Goal: Transaction & Acquisition: Purchase product/service

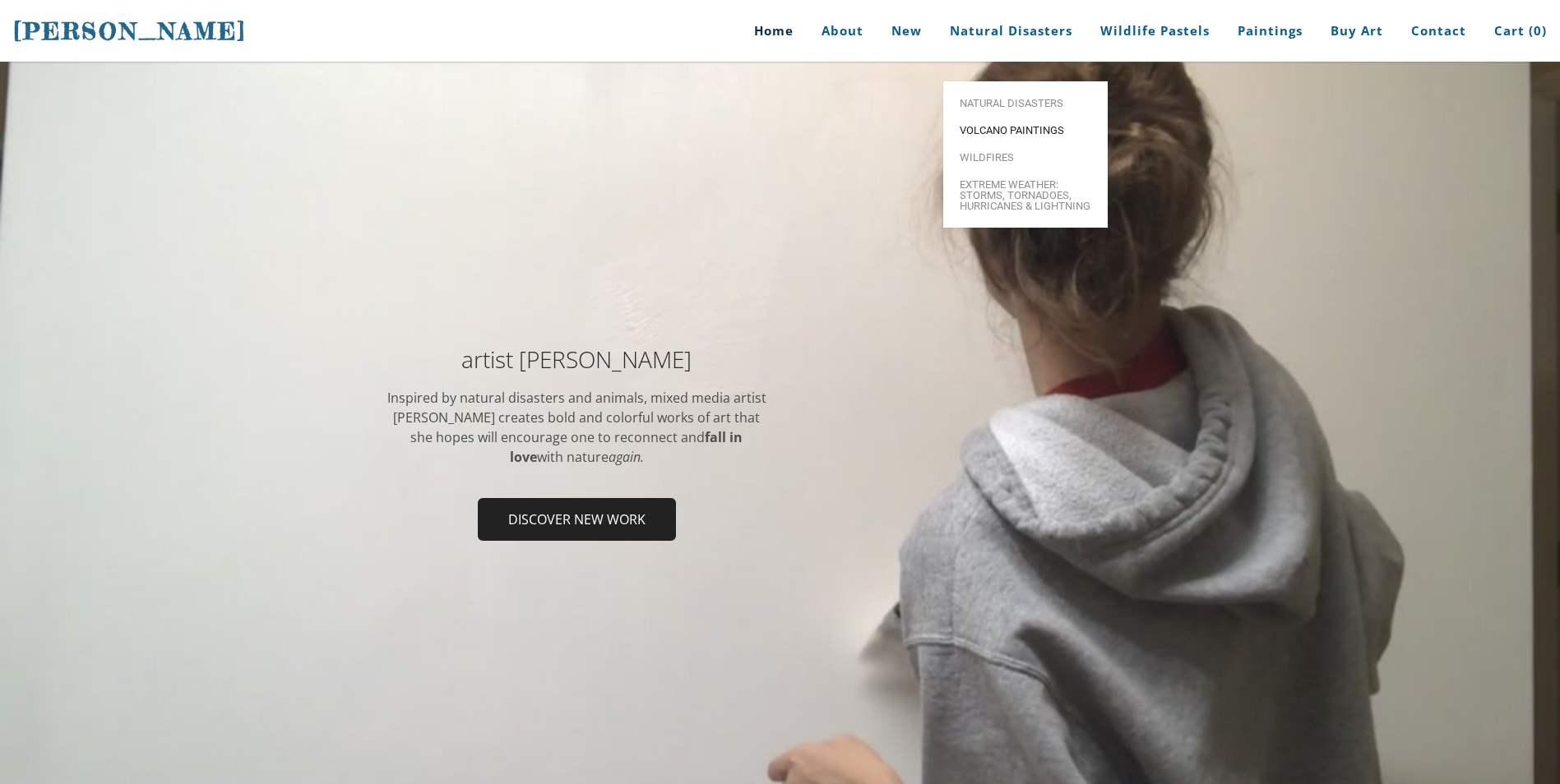
click at [1007, 125] on span "Volcano paintings" at bounding box center [1025, 130] width 132 height 10
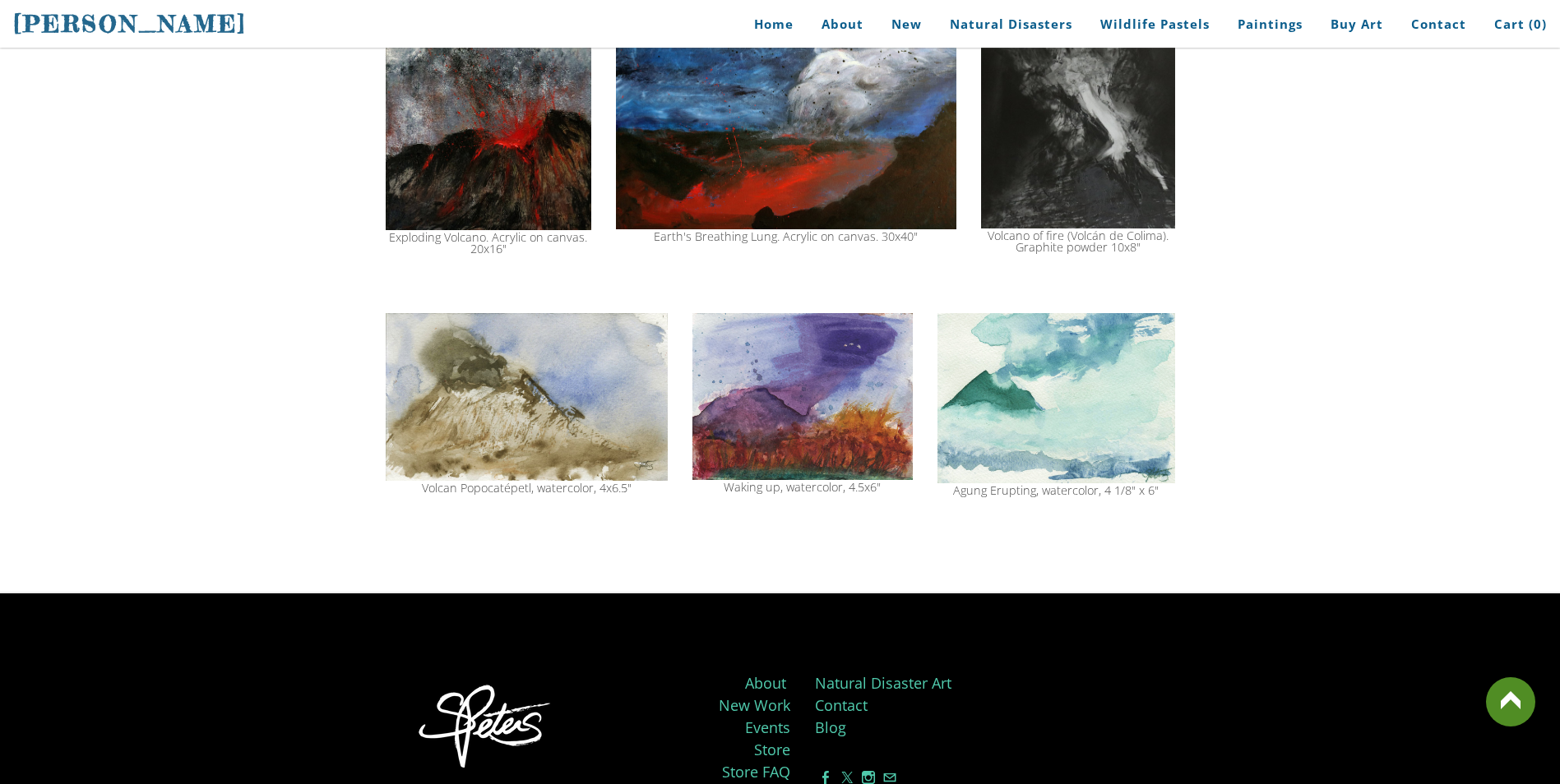
scroll to position [1727, 0]
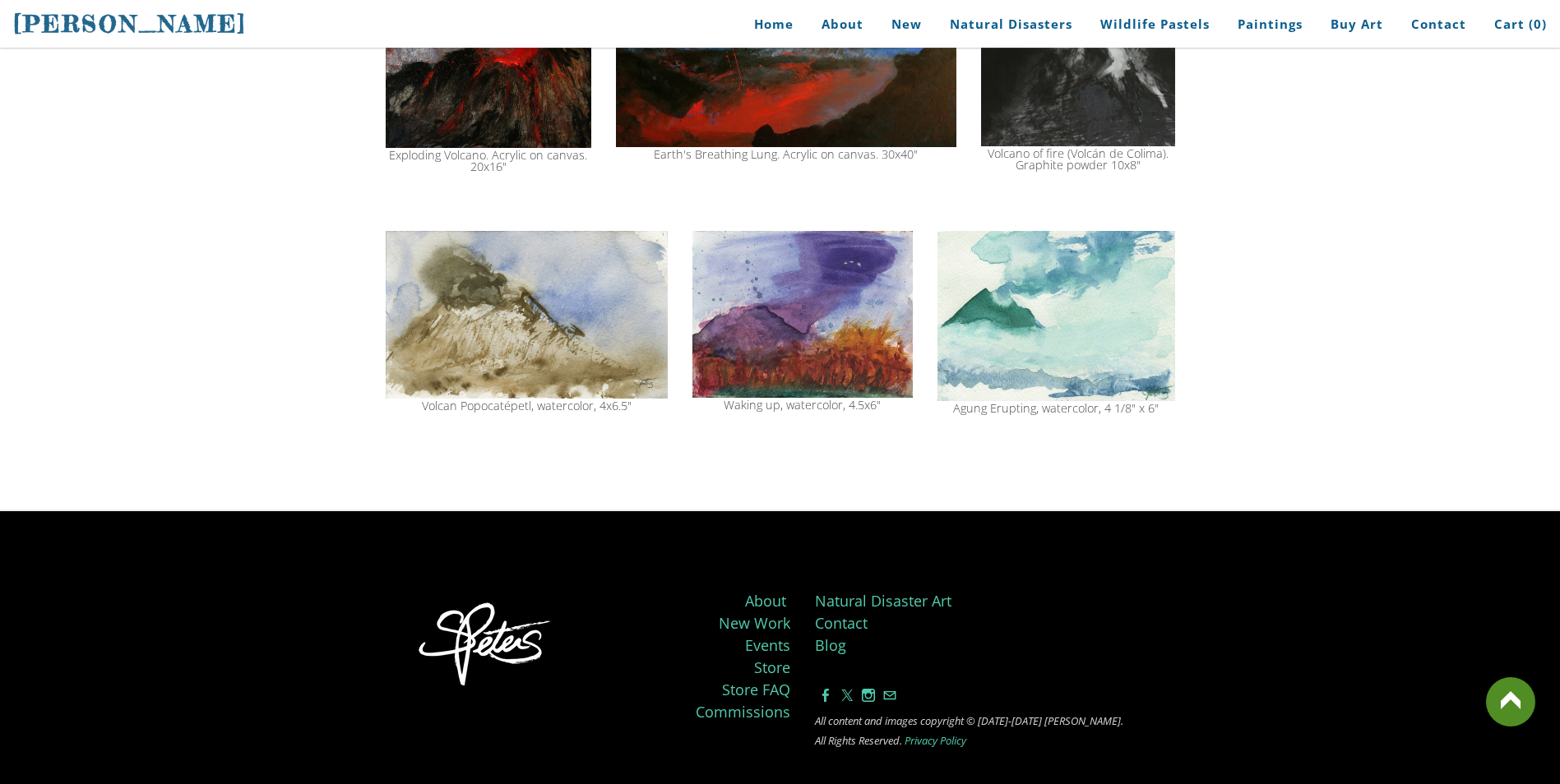
click at [1056, 342] on img at bounding box center [1056, 316] width 237 height 170
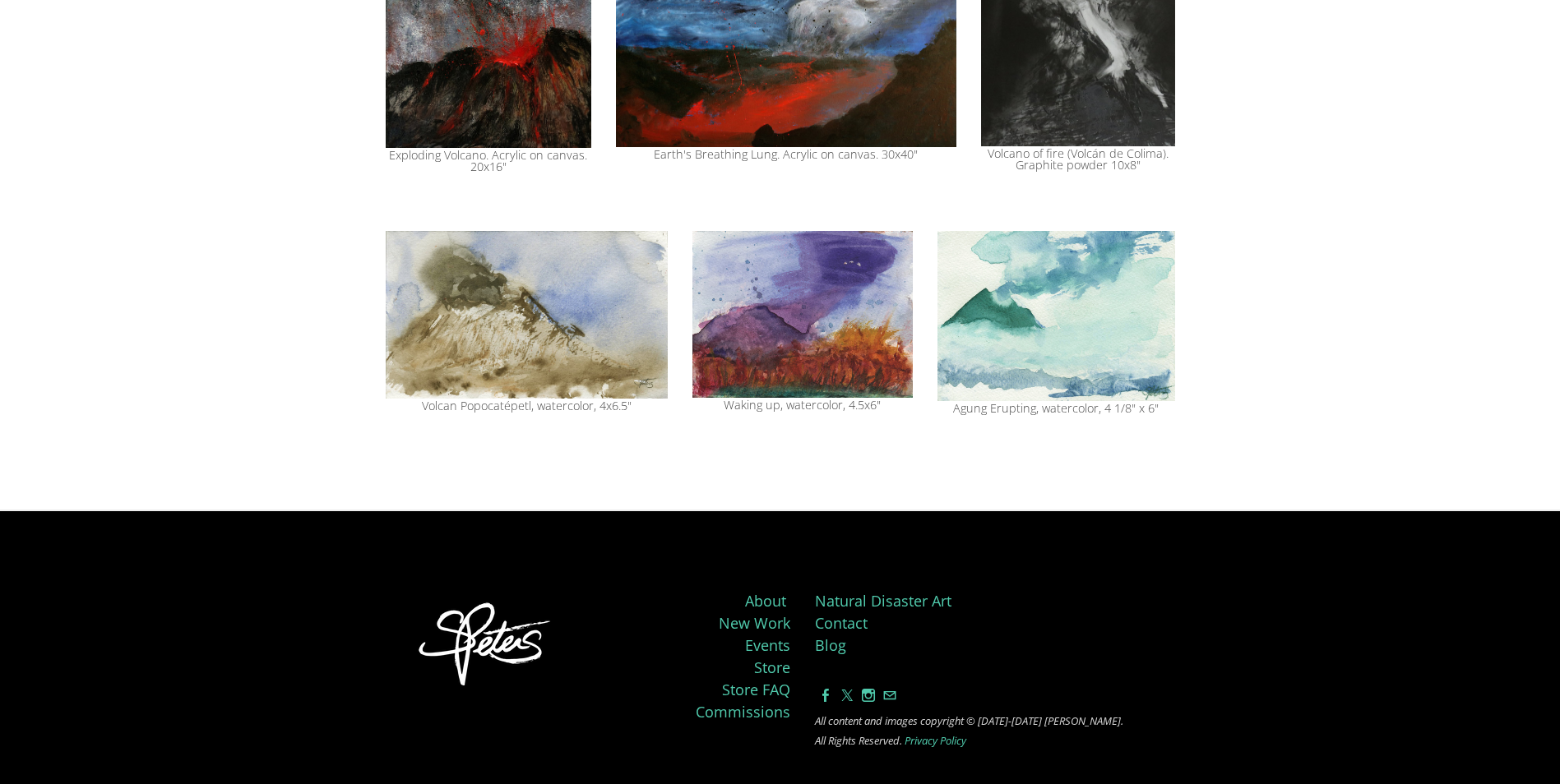
scroll to position [1788, 0]
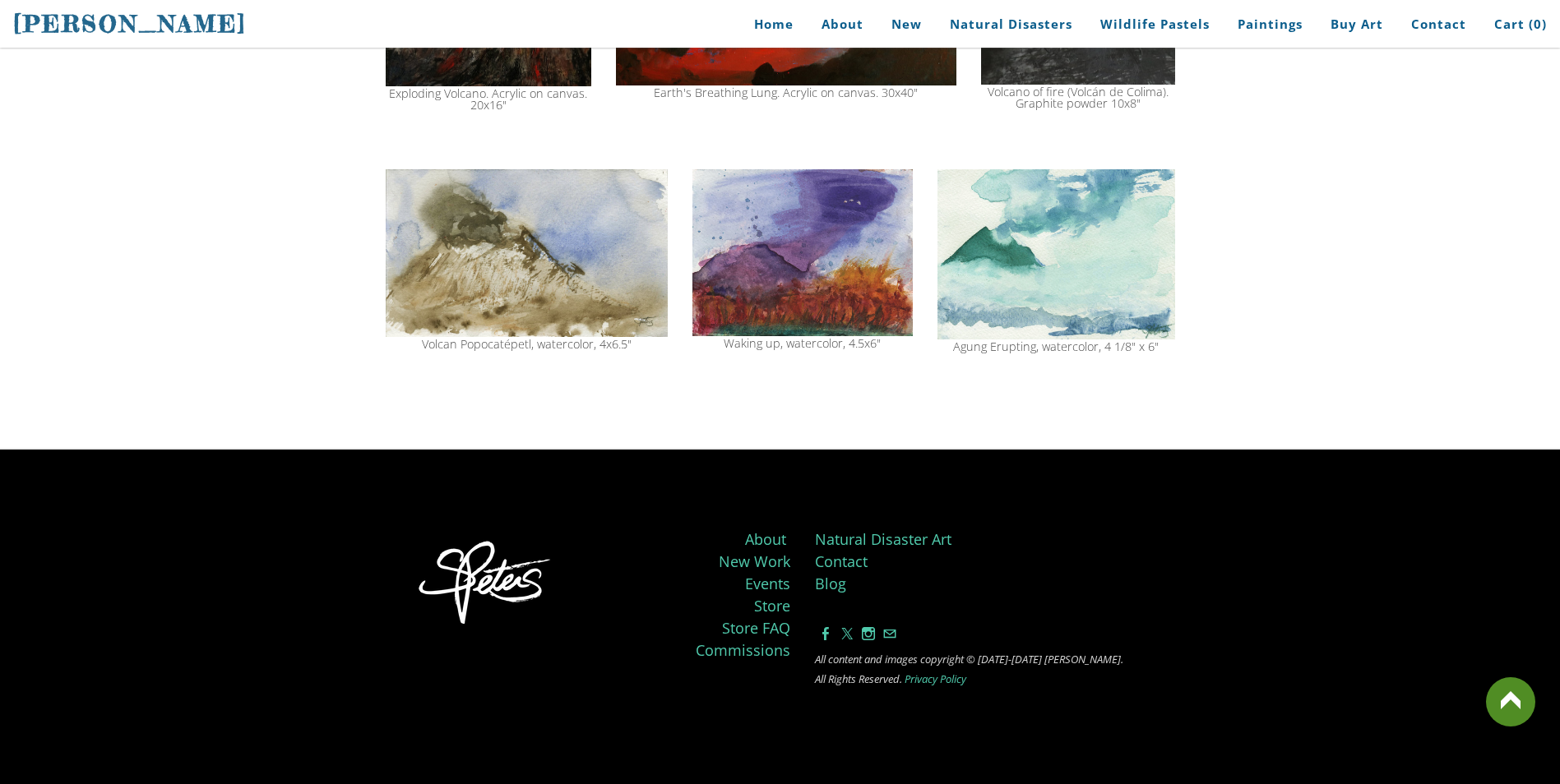
click at [1047, 311] on img at bounding box center [1056, 254] width 237 height 170
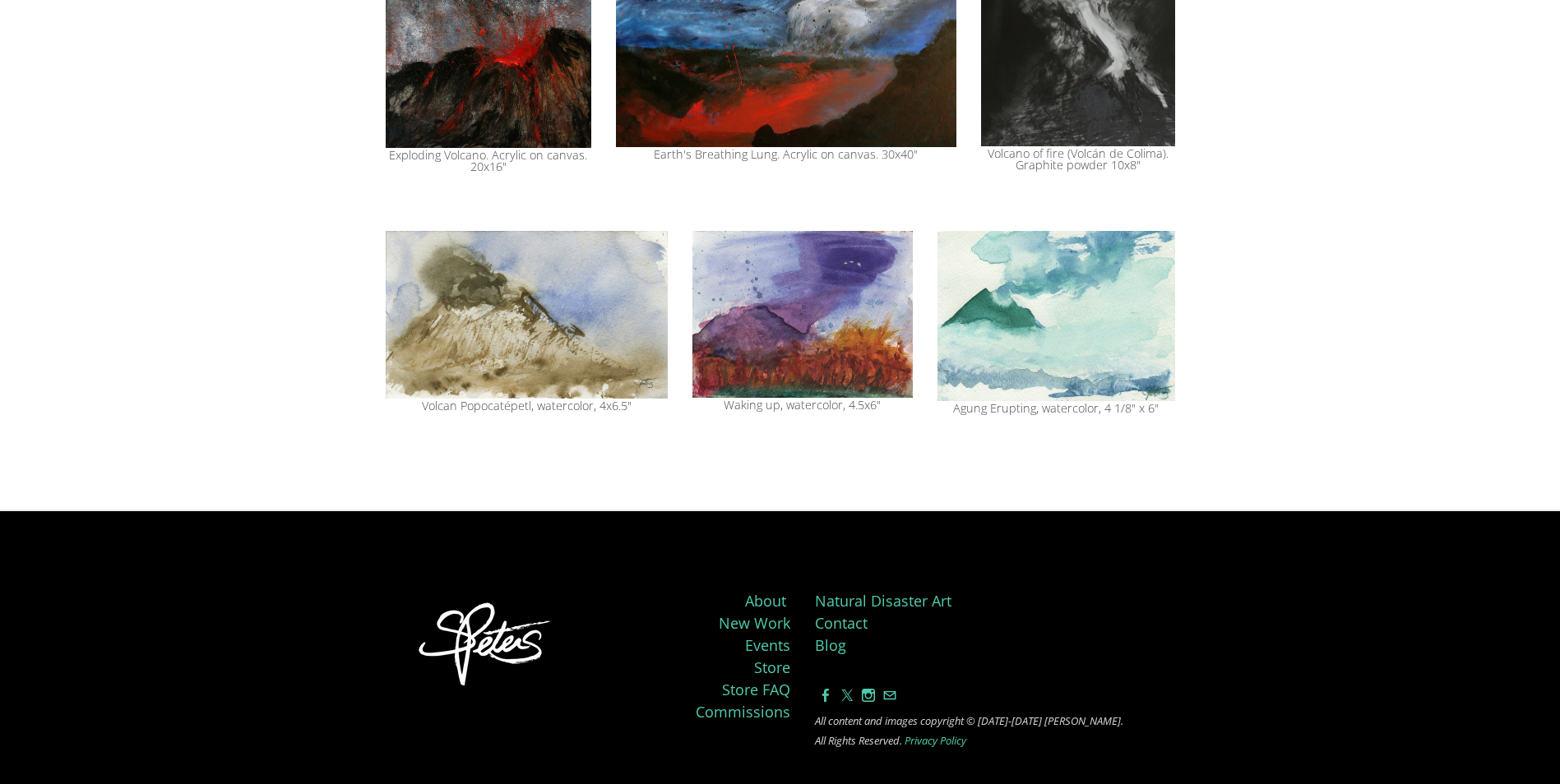
scroll to position [1788, 0]
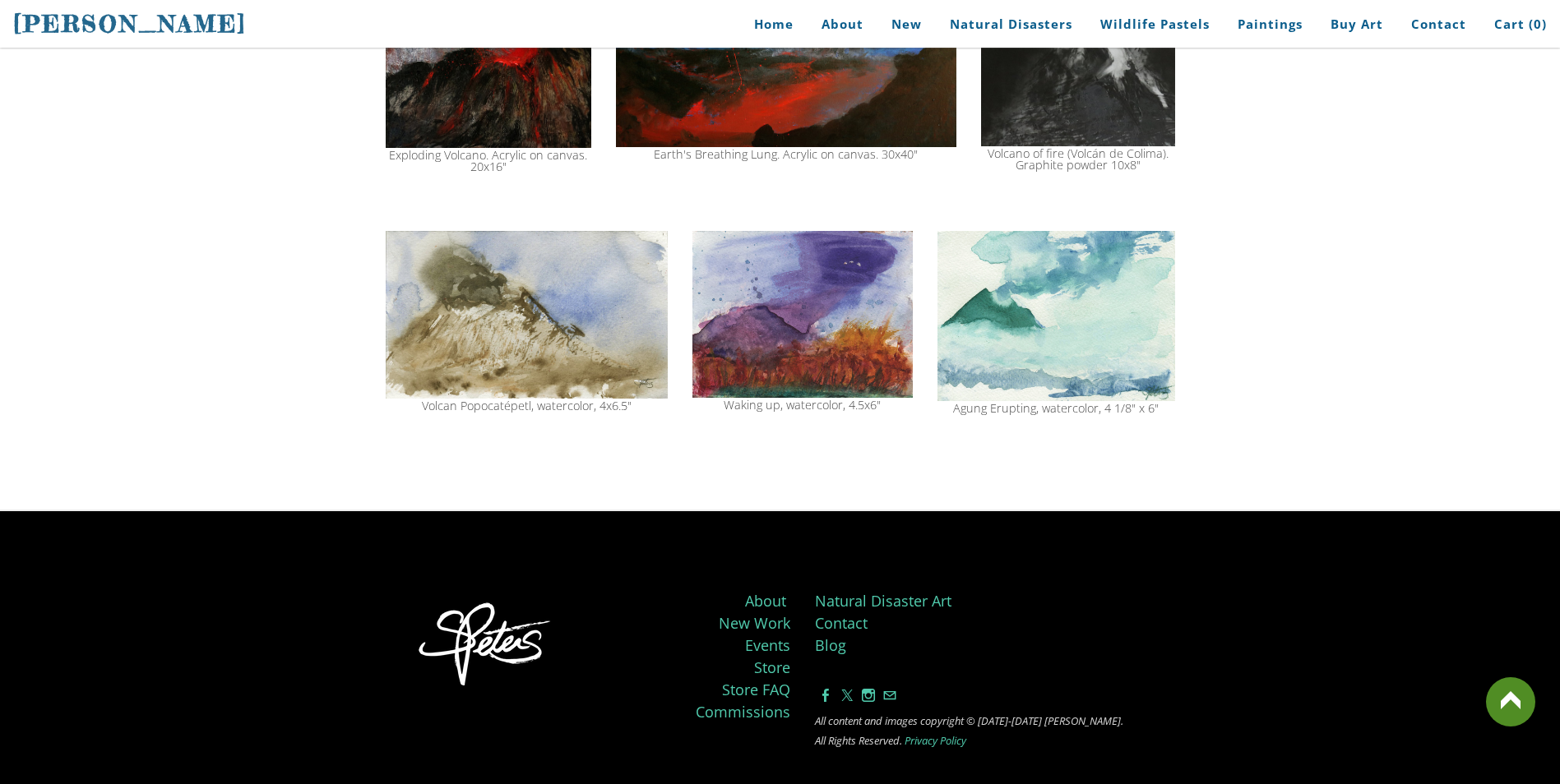
scroll to position [1644, 0]
